Goal: Check status: Check status

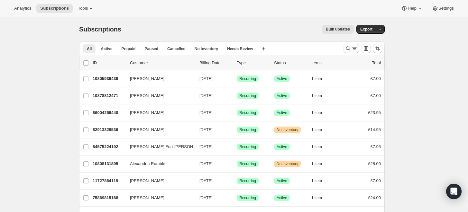
click at [348, 50] on icon "Search and filter results" at bounding box center [348, 48] width 6 height 6
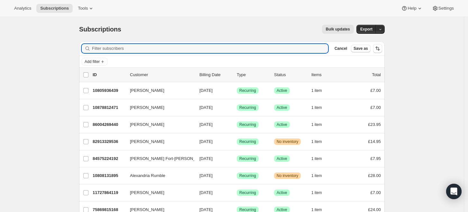
paste input "[PERSON_NAME][EMAIL_ADDRESS][DOMAIN_NAME]"
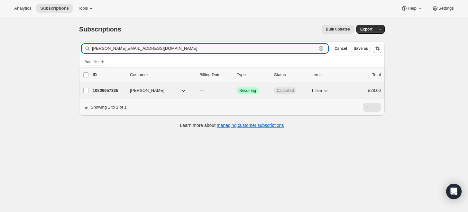
type input "[PERSON_NAME][EMAIL_ADDRESS][DOMAIN_NAME]"
click at [114, 89] on p "10806657335" at bounding box center [109, 91] width 32 height 6
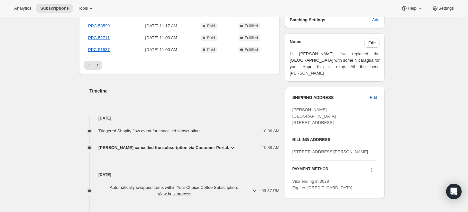
scroll to position [214, 0]
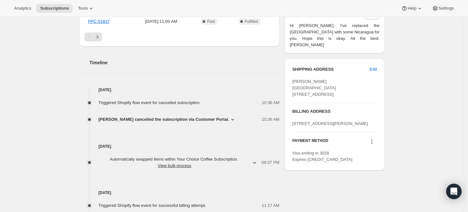
click at [137, 115] on div "Triggered Shopify flow event for cancelled subscription. 10:36 AM [PERSON_NAME]…" at bounding box center [179, 108] width 201 height 30
click at [137, 117] on span "[PERSON_NAME] cancelled the subscription via Customer Portal." at bounding box center [163, 120] width 131 height 6
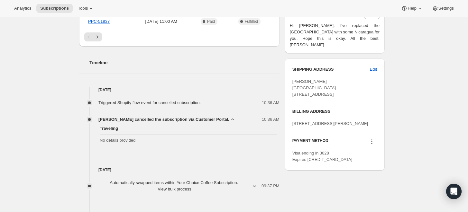
click at [137, 117] on span "[PERSON_NAME] cancelled the subscription via Customer Portal." at bounding box center [163, 120] width 131 height 6
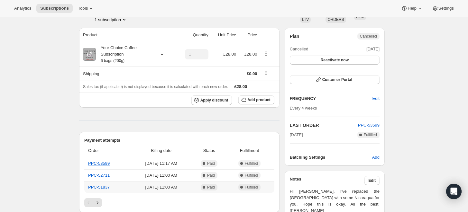
scroll to position [36, 0]
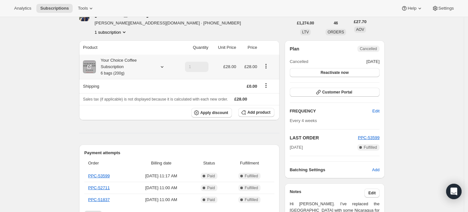
click at [118, 71] on small "6 bags (200g)" at bounding box center [113, 73] width 24 height 5
